Goal: Transaction & Acquisition: Book appointment/travel/reservation

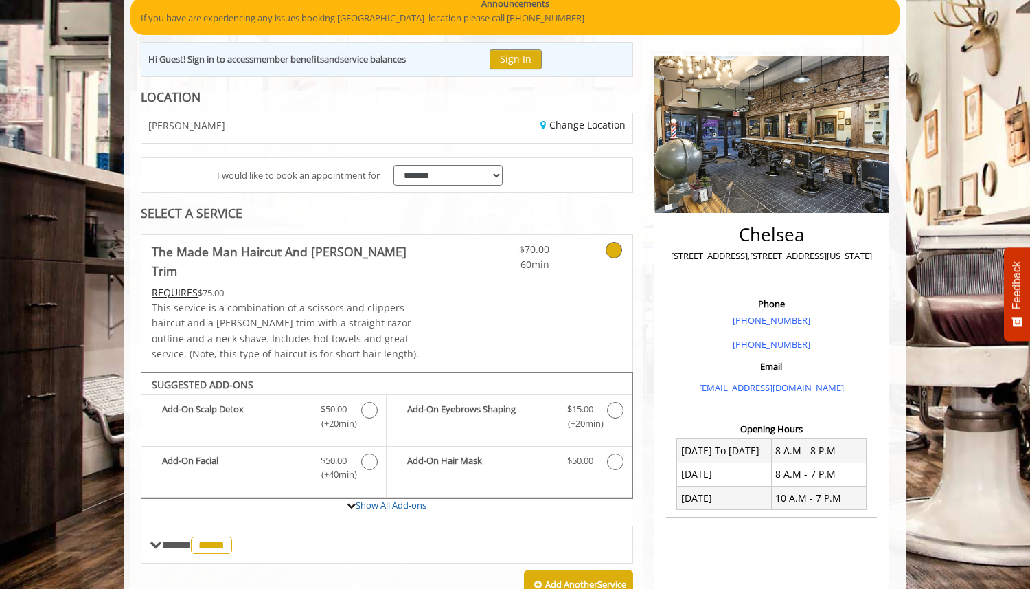
scroll to position [95, 0]
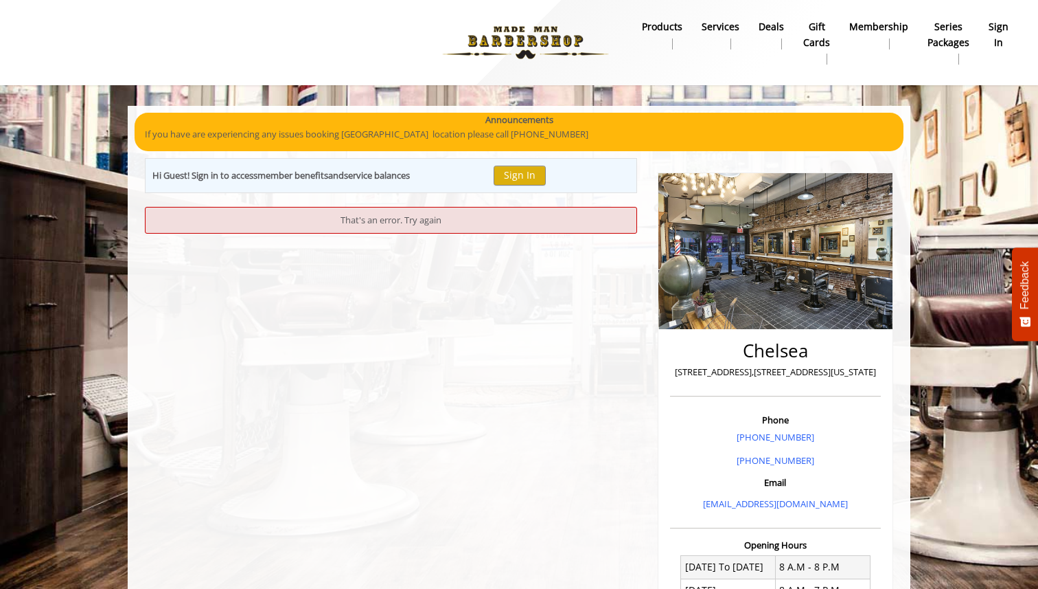
click at [584, 38] on img at bounding box center [525, 43] width 189 height 76
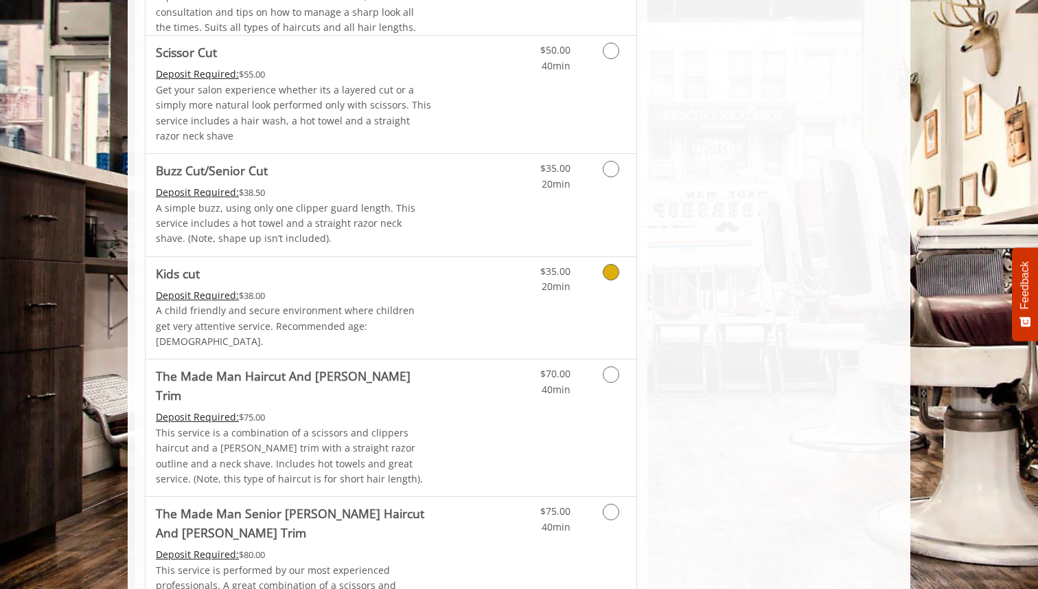
scroll to position [961, 0]
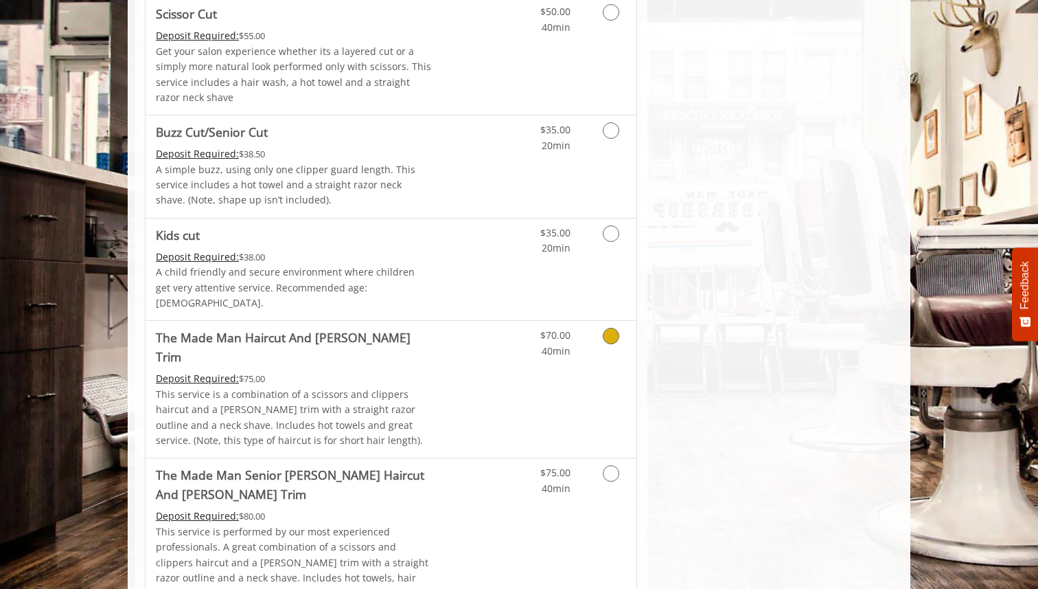
click at [602, 344] on div "$70.00 40min" at bounding box center [575, 389] width 123 height 137
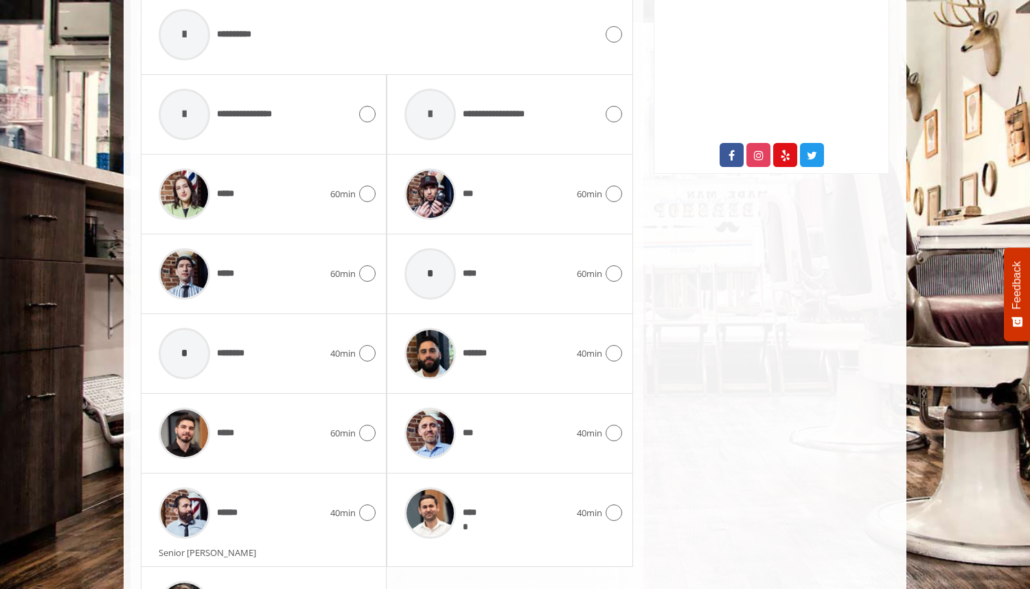
scroll to position [671, 0]
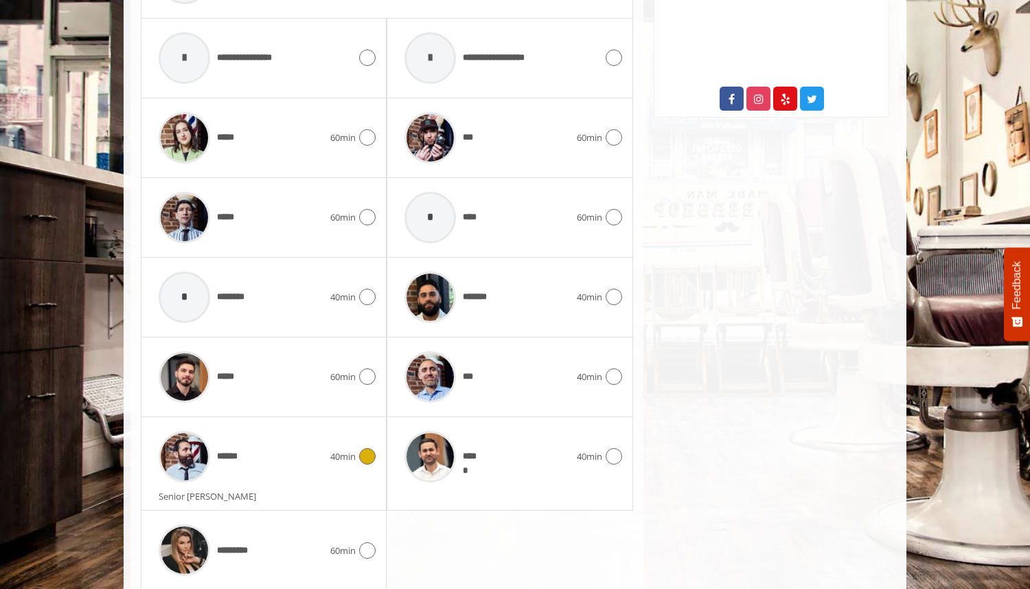
click at [366, 448] on icon at bounding box center [367, 456] width 16 height 16
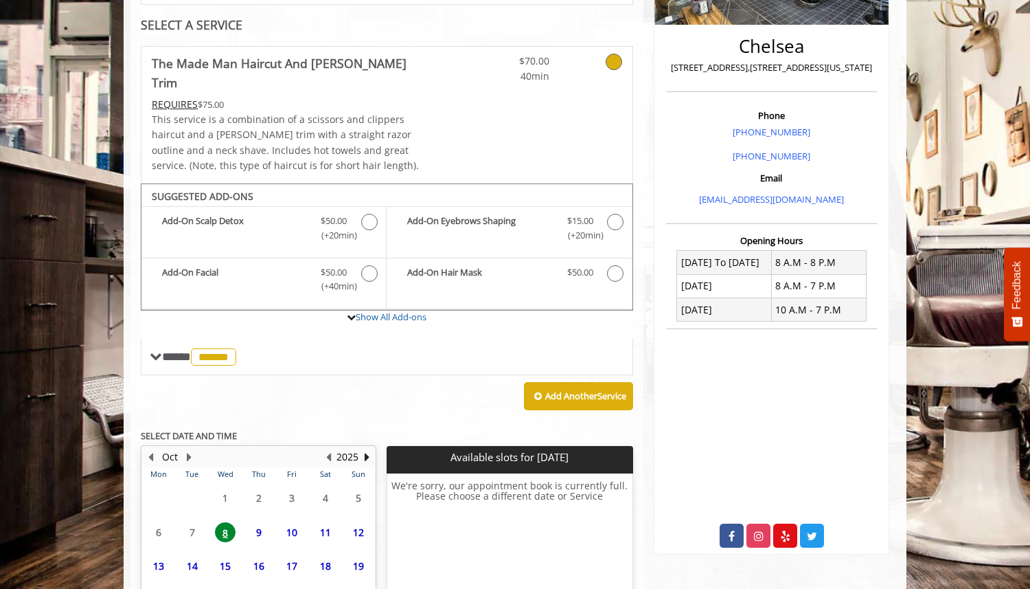
scroll to position [423, 0]
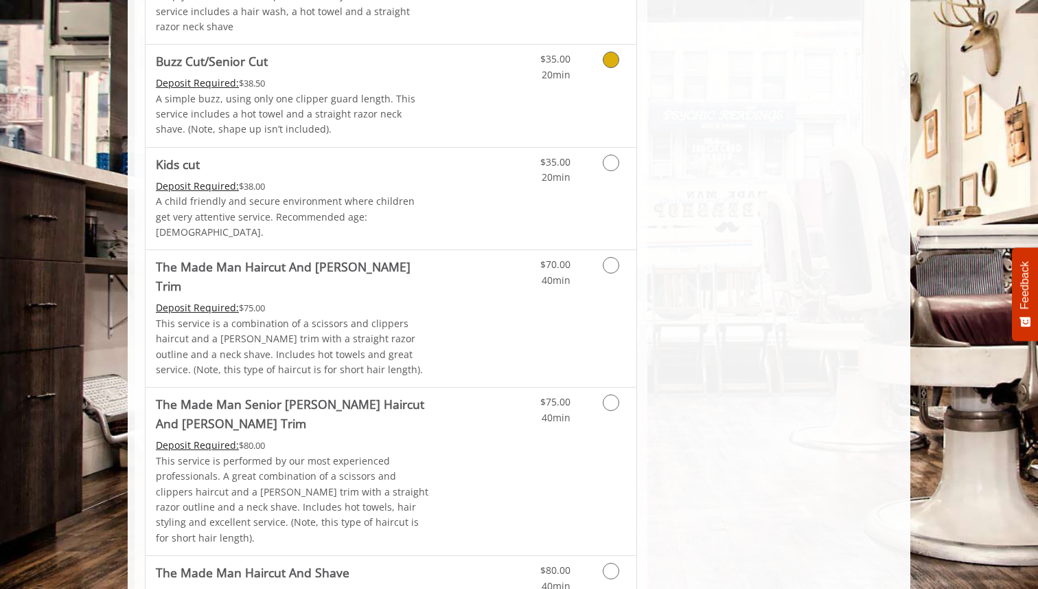
scroll to position [1130, 0]
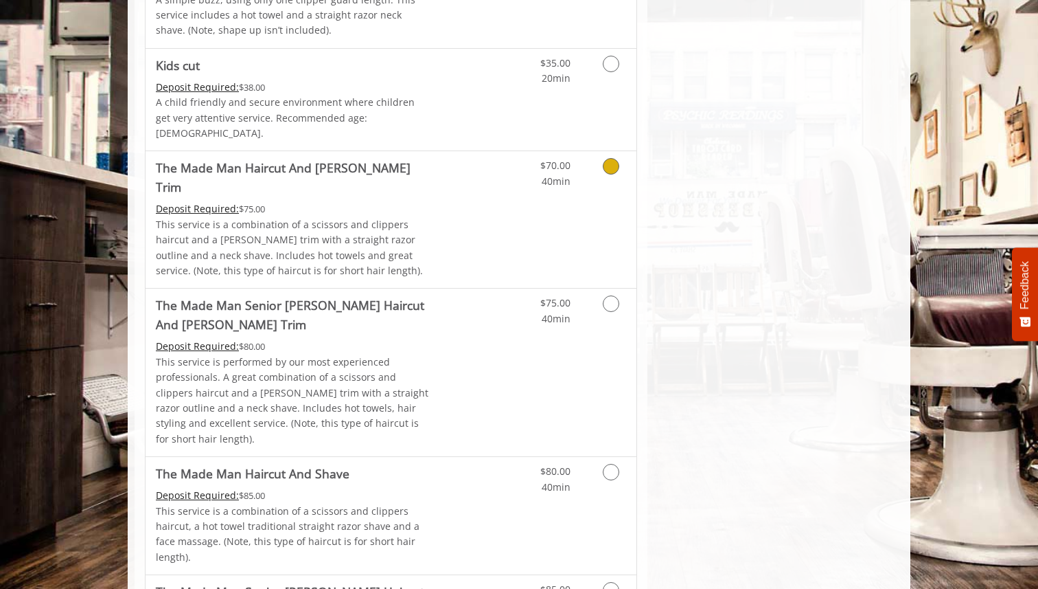
click at [460, 181] on link "Discounted Price" at bounding box center [473, 219] width 82 height 137
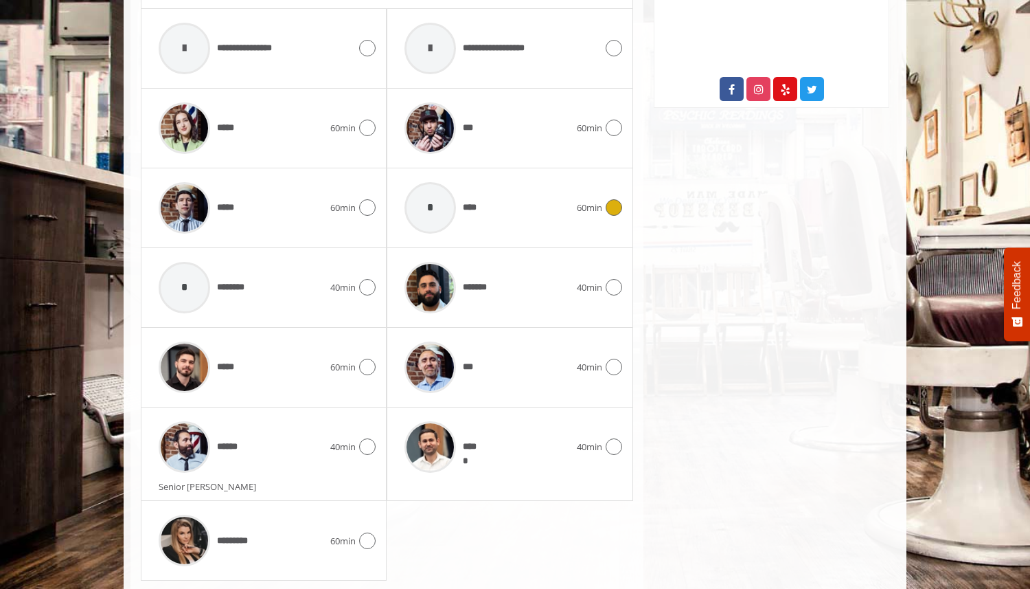
scroll to position [770, 0]
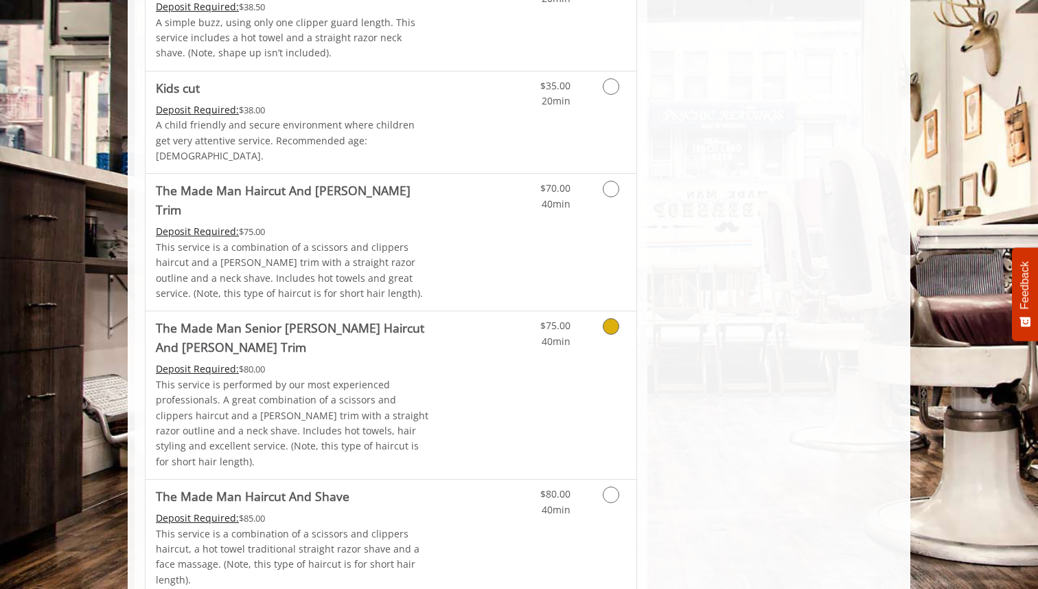
click at [380, 318] on Trim "The Made Man Senior [PERSON_NAME] Haircut And [PERSON_NAME] Trim" at bounding box center [294, 337] width 276 height 38
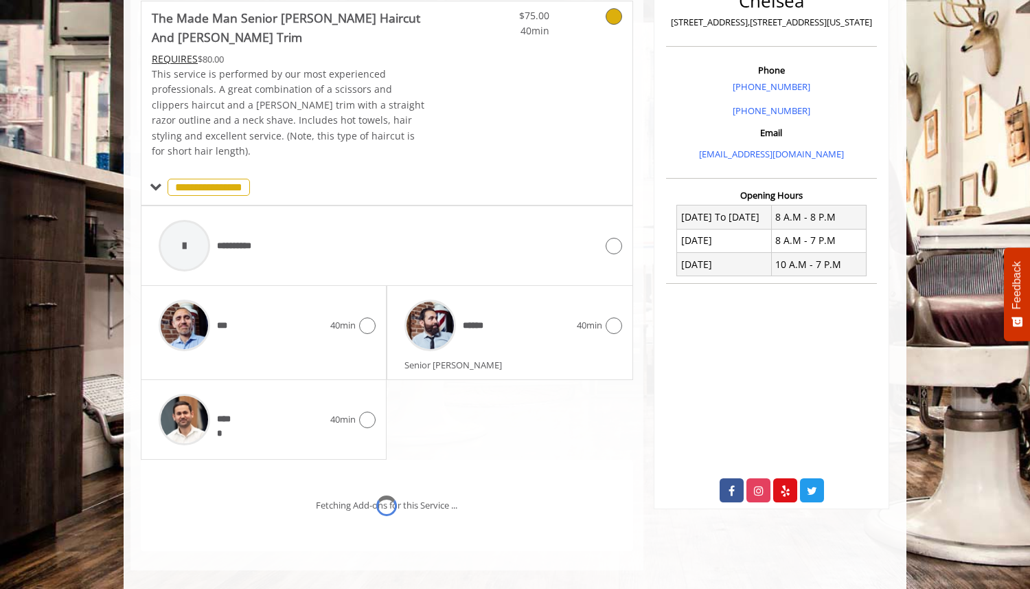
scroll to position [407, 0]
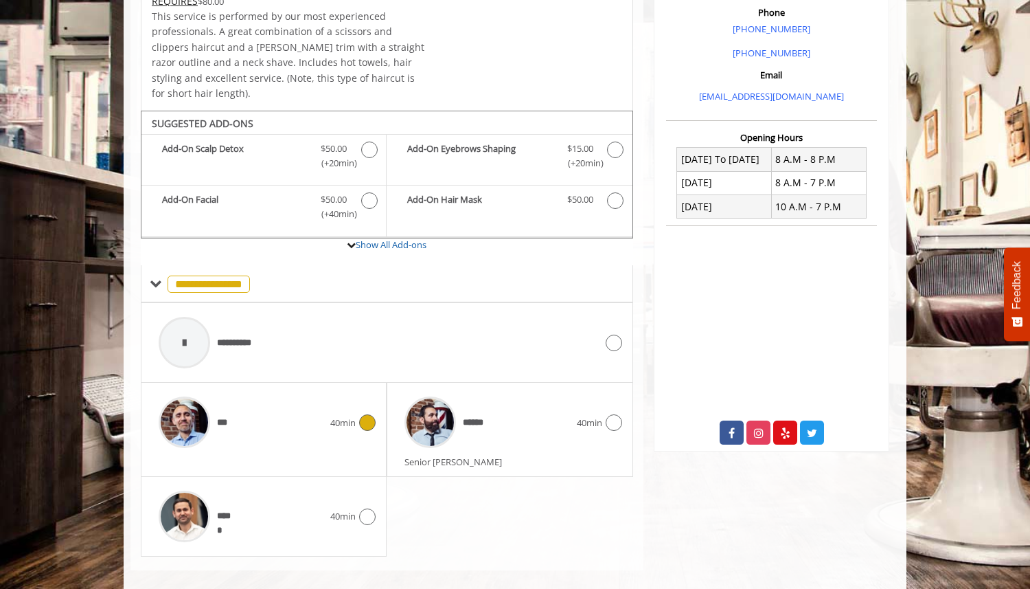
click at [368, 389] on div "*** 40min" at bounding box center [264, 421] width 224 height 65
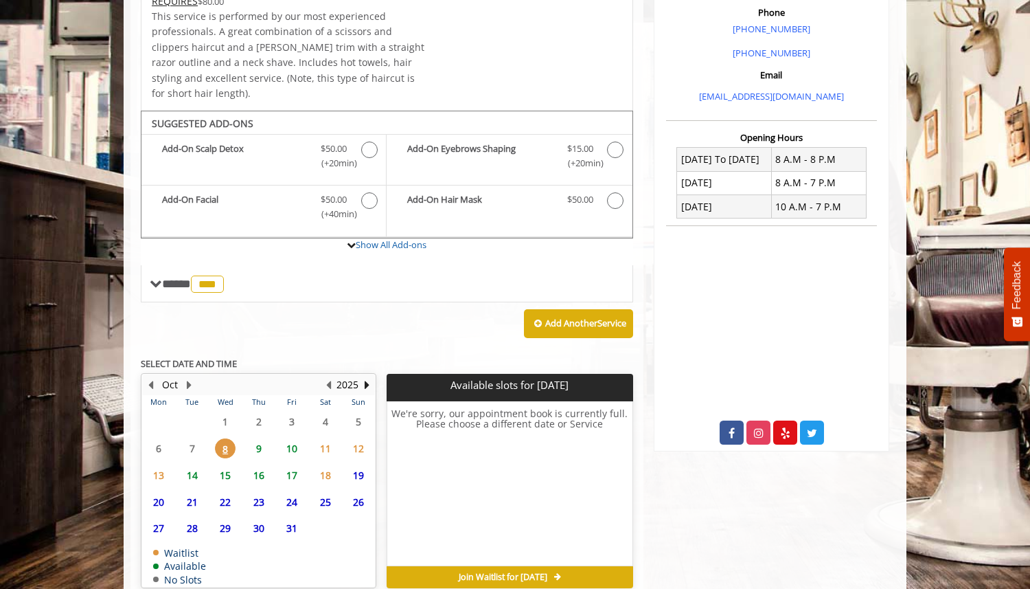
click at [258, 438] on span "9" at bounding box center [259, 448] width 21 height 20
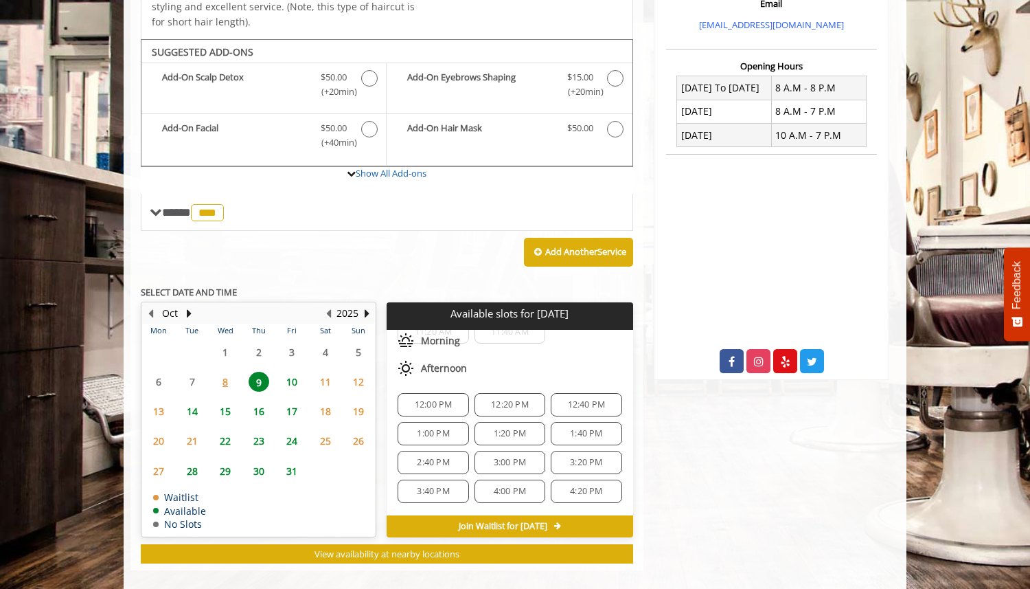
scroll to position [57, 0]
